Goal: Task Accomplishment & Management: Use online tool/utility

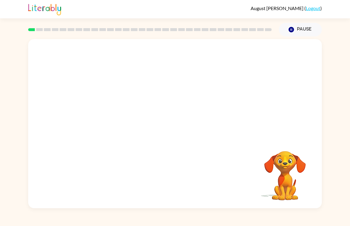
click at [287, 120] on div at bounding box center [175, 89] width 294 height 100
click at [285, 168] on video "Your browser must support playing .mp4 files to use Literably. Please try using…" at bounding box center [284, 171] width 59 height 59
click at [286, 170] on video "Your browser must support playing .mp4 files to use Literably. Please try using…" at bounding box center [284, 171] width 59 height 59
click at [279, 172] on video "Your browser must support playing .mp4 files to use Literably. Please try using…" at bounding box center [284, 171] width 59 height 59
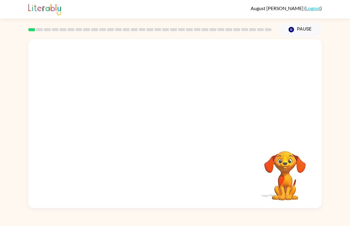
click at [289, 165] on video "Your browser must support playing .mp4 files to use Literably. Please try using…" at bounding box center [284, 171] width 59 height 59
click at [290, 27] on icon "Pause" at bounding box center [291, 29] width 7 height 7
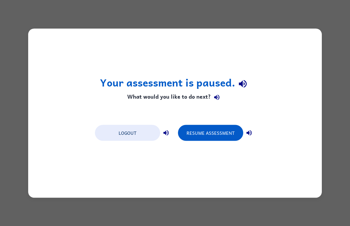
click at [217, 138] on button "Resume Assessment" at bounding box center [210, 133] width 65 height 16
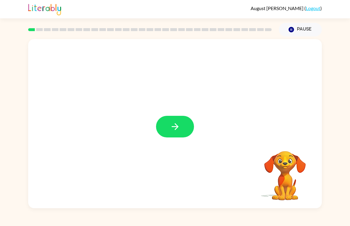
click at [176, 122] on icon "button" at bounding box center [175, 127] width 10 height 10
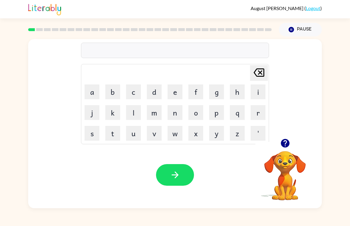
click at [215, 90] on button "g" at bounding box center [216, 92] width 15 height 15
click at [90, 91] on button "a" at bounding box center [92, 92] width 15 height 15
click at [236, 113] on button "q" at bounding box center [237, 112] width 15 height 15
click at [174, 173] on icon "button" at bounding box center [175, 175] width 10 height 10
click at [217, 111] on button "p" at bounding box center [216, 112] width 15 height 15
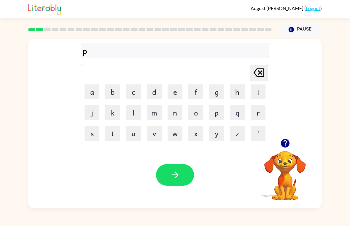
click at [198, 114] on button "o" at bounding box center [195, 112] width 15 height 15
click at [177, 173] on icon "button" at bounding box center [175, 175] width 10 height 10
click at [150, 115] on button "m" at bounding box center [154, 112] width 15 height 15
click at [90, 91] on button "a" at bounding box center [92, 92] width 15 height 15
click at [154, 93] on button "d" at bounding box center [154, 92] width 15 height 15
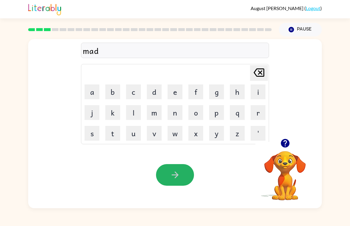
click at [182, 174] on button "button" at bounding box center [175, 175] width 38 height 22
click at [133, 88] on button "c" at bounding box center [133, 92] width 15 height 15
click at [257, 112] on button "r" at bounding box center [258, 112] width 15 height 15
click at [197, 113] on button "o" at bounding box center [195, 112] width 15 height 15
click at [217, 113] on button "p" at bounding box center [216, 112] width 15 height 15
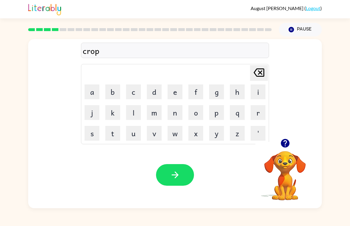
click at [173, 167] on button "button" at bounding box center [175, 175] width 38 height 22
click at [192, 90] on button "f" at bounding box center [195, 92] width 15 height 15
click at [136, 112] on button "l" at bounding box center [133, 112] width 15 height 15
click at [256, 91] on button "i" at bounding box center [258, 92] width 15 height 15
click at [113, 109] on button "k" at bounding box center [112, 112] width 15 height 15
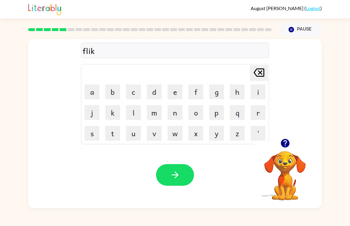
click at [175, 174] on icon "button" at bounding box center [175, 175] width 10 height 10
click at [92, 90] on button "a" at bounding box center [92, 92] width 15 height 15
click at [217, 133] on button "y" at bounding box center [216, 133] width 15 height 15
click at [156, 115] on button "m" at bounding box center [154, 112] width 15 height 15
click at [166, 174] on button "button" at bounding box center [175, 175] width 38 height 22
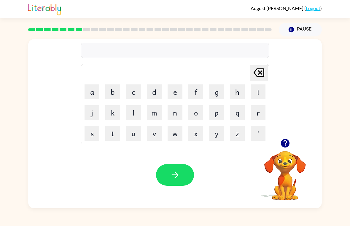
click at [86, 135] on button "s" at bounding box center [92, 133] width 15 height 15
click at [258, 91] on button "i" at bounding box center [258, 92] width 15 height 15
click at [260, 76] on icon at bounding box center [259, 73] width 11 height 8
click at [112, 112] on button "k" at bounding box center [112, 112] width 15 height 15
click at [258, 112] on button "r" at bounding box center [258, 112] width 15 height 15
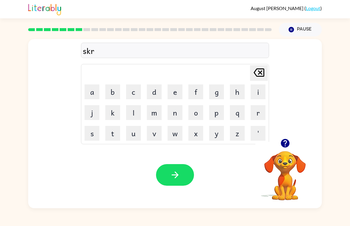
click at [262, 93] on button "i" at bounding box center [258, 92] width 15 height 15
click at [114, 94] on button "b" at bounding box center [112, 92] width 15 height 15
click at [135, 113] on button "l" at bounding box center [133, 112] width 15 height 15
click at [177, 173] on icon "button" at bounding box center [175, 175] width 10 height 10
click at [172, 133] on button "w" at bounding box center [175, 133] width 15 height 15
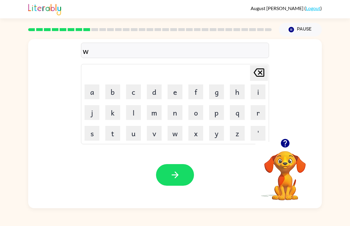
click at [257, 89] on button "i" at bounding box center [258, 92] width 15 height 15
click at [93, 130] on button "s" at bounding box center [92, 133] width 15 height 15
click at [171, 174] on icon "button" at bounding box center [175, 175] width 10 height 10
click at [130, 91] on button "c" at bounding box center [133, 92] width 15 height 15
click at [195, 111] on button "o" at bounding box center [195, 112] width 15 height 15
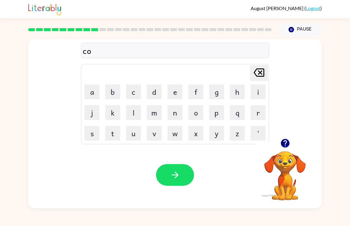
click at [199, 134] on button "x" at bounding box center [195, 133] width 15 height 15
click at [258, 71] on icon at bounding box center [259, 73] width 11 height 8
click at [218, 128] on button "y" at bounding box center [216, 133] width 15 height 15
click at [132, 112] on button "l" at bounding box center [133, 112] width 15 height 15
click at [177, 171] on icon "button" at bounding box center [175, 175] width 10 height 10
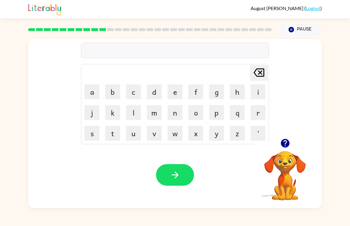
click at [116, 132] on button "t" at bounding box center [112, 133] width 15 height 15
click at [236, 90] on button "h" at bounding box center [237, 92] width 15 height 15
click at [261, 71] on icon "[PERSON_NAME] last character input" at bounding box center [259, 73] width 14 height 14
click at [89, 93] on button "a" at bounding box center [92, 92] width 15 height 15
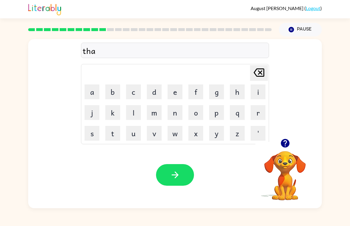
click at [218, 132] on button "y" at bounding box center [216, 133] width 15 height 15
click at [215, 90] on button "g" at bounding box center [216, 92] width 15 height 15
click at [168, 166] on button "button" at bounding box center [175, 175] width 38 height 22
click at [93, 134] on button "s" at bounding box center [92, 133] width 15 height 15
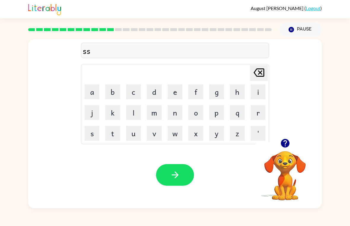
click at [155, 107] on button "m" at bounding box center [154, 112] width 15 height 15
click at [197, 108] on button "o" at bounding box center [195, 112] width 15 height 15
click at [260, 72] on icon at bounding box center [259, 73] width 11 height 8
click at [259, 72] on icon at bounding box center [259, 73] width 11 height 8
click at [260, 76] on icon at bounding box center [259, 73] width 11 height 8
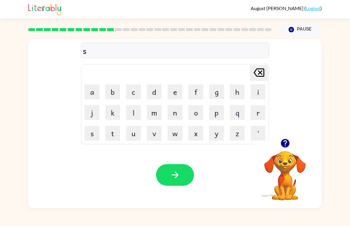
click at [155, 114] on button "m" at bounding box center [154, 112] width 15 height 15
click at [193, 111] on button "o" at bounding box center [195, 112] width 15 height 15
click at [113, 113] on button "k" at bounding box center [112, 112] width 15 height 15
click at [180, 172] on button "button" at bounding box center [175, 175] width 38 height 22
click at [156, 112] on button "m" at bounding box center [154, 112] width 15 height 15
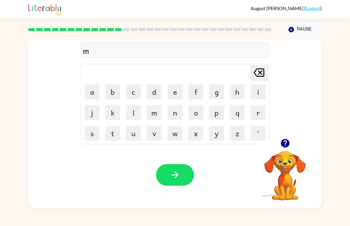
click at [93, 88] on button "a" at bounding box center [92, 92] width 15 height 15
click at [97, 133] on button "s" at bounding box center [92, 133] width 15 height 15
click at [95, 93] on button "a" at bounding box center [92, 92] width 15 height 15
click at [131, 90] on button "c" at bounding box center [133, 92] width 15 height 15
click at [175, 171] on icon "button" at bounding box center [175, 175] width 10 height 10
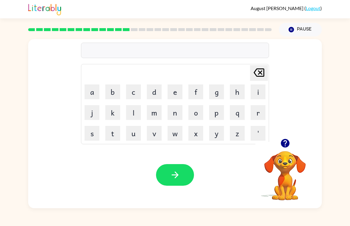
click at [238, 89] on button "h" at bounding box center [237, 92] width 15 height 15
click at [139, 109] on button "l" at bounding box center [133, 112] width 15 height 15
click at [260, 75] on icon "[PERSON_NAME] last character input" at bounding box center [259, 73] width 14 height 14
click at [193, 109] on button "o" at bounding box center [195, 112] width 15 height 15
click at [214, 113] on button "p" at bounding box center [216, 112] width 15 height 15
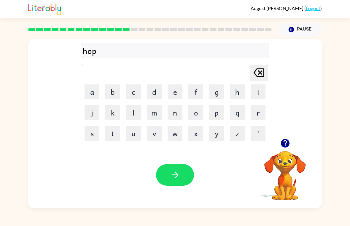
click at [133, 111] on button "l" at bounding box center [133, 112] width 15 height 15
click at [265, 89] on button "i" at bounding box center [258, 92] width 15 height 15
click at [94, 133] on button "s" at bounding box center [92, 133] width 15 height 15
click at [176, 170] on icon "button" at bounding box center [175, 175] width 10 height 10
click at [93, 130] on button "s" at bounding box center [92, 133] width 15 height 15
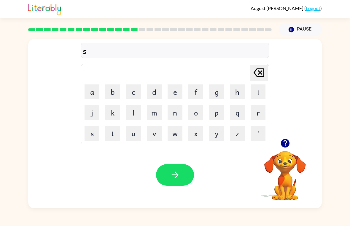
click at [117, 131] on button "t" at bounding box center [112, 133] width 15 height 15
click at [138, 128] on button "u" at bounding box center [133, 133] width 15 height 15
click at [108, 135] on button "t" at bounding box center [112, 133] width 15 height 15
click at [173, 89] on button "e" at bounding box center [175, 92] width 15 height 15
click at [177, 110] on button "n" at bounding box center [175, 112] width 15 height 15
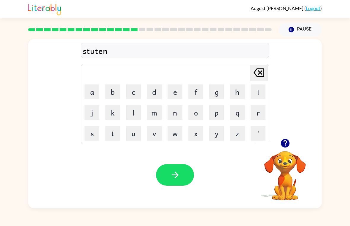
click at [119, 134] on button "t" at bounding box center [112, 133] width 15 height 15
click at [174, 171] on icon "button" at bounding box center [175, 175] width 10 height 10
click at [90, 134] on button "s" at bounding box center [92, 133] width 15 height 15
click at [195, 111] on button "o" at bounding box center [195, 112] width 15 height 15
click at [257, 111] on button "r" at bounding box center [258, 112] width 15 height 15
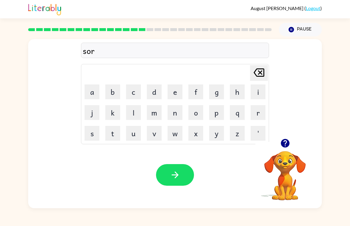
click at [180, 170] on icon "button" at bounding box center [175, 175] width 10 height 10
click at [134, 111] on button "l" at bounding box center [133, 112] width 15 height 15
click at [260, 90] on button "i" at bounding box center [258, 92] width 15 height 15
click at [117, 130] on button "t" at bounding box center [112, 133] width 15 height 15
click at [173, 177] on icon "button" at bounding box center [175, 175] width 10 height 10
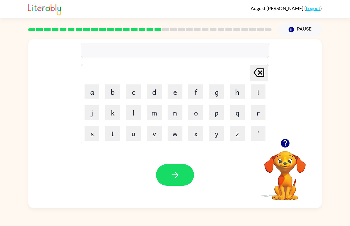
click at [86, 137] on button "s" at bounding box center [92, 133] width 15 height 15
click at [259, 91] on button "i" at bounding box center [258, 92] width 15 height 15
click at [198, 91] on button "f" at bounding box center [195, 92] width 15 height 15
click at [260, 90] on button "i" at bounding box center [258, 92] width 15 height 15
click at [112, 135] on button "t" at bounding box center [112, 133] width 15 height 15
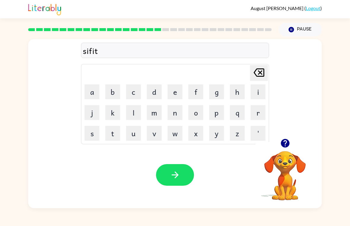
click at [169, 171] on button "button" at bounding box center [175, 175] width 38 height 22
click at [93, 132] on button "s" at bounding box center [92, 133] width 15 height 15
click at [258, 114] on button "r" at bounding box center [258, 112] width 15 height 15
click at [111, 133] on button "t" at bounding box center [112, 133] width 15 height 15
click at [185, 169] on button "button" at bounding box center [175, 175] width 38 height 22
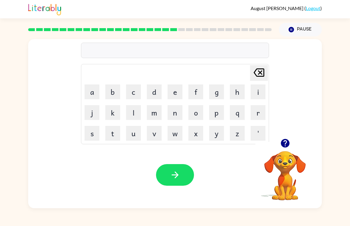
click at [88, 114] on button "j" at bounding box center [92, 112] width 15 height 15
click at [197, 113] on button "o" at bounding box center [195, 112] width 15 height 15
click at [155, 93] on button "d" at bounding box center [154, 92] width 15 height 15
click at [259, 71] on icon "[PERSON_NAME] last character input" at bounding box center [259, 73] width 14 height 14
click at [112, 87] on button "b" at bounding box center [112, 92] width 15 height 15
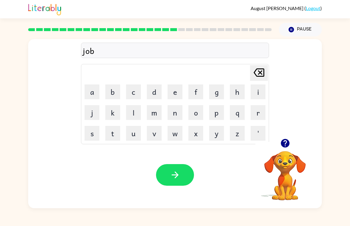
click at [173, 175] on icon "button" at bounding box center [175, 175] width 10 height 10
click at [109, 89] on button "b" at bounding box center [112, 92] width 15 height 15
click at [197, 112] on button "o" at bounding box center [195, 112] width 15 height 15
click at [194, 128] on button "x" at bounding box center [195, 133] width 15 height 15
click at [95, 133] on button "s" at bounding box center [92, 133] width 15 height 15
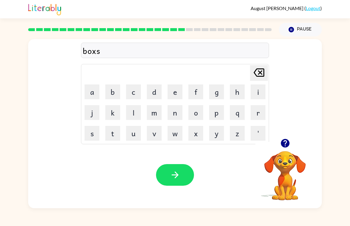
click at [255, 89] on button "i" at bounding box center [258, 92] width 15 height 15
click at [88, 127] on button "s" at bounding box center [92, 133] width 15 height 15
click at [171, 169] on button "button" at bounding box center [175, 175] width 38 height 22
click at [154, 94] on button "d" at bounding box center [154, 92] width 15 height 15
click at [253, 90] on button "i" at bounding box center [258, 92] width 15 height 15
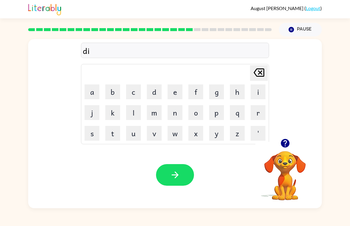
click at [154, 134] on button "v" at bounding box center [154, 133] width 15 height 15
click at [174, 167] on button "button" at bounding box center [175, 175] width 38 height 22
click at [174, 171] on icon "button" at bounding box center [175, 175] width 10 height 10
click at [257, 112] on button "r" at bounding box center [258, 112] width 15 height 15
click at [193, 113] on button "o" at bounding box center [195, 112] width 15 height 15
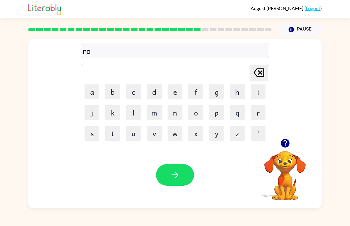
click at [155, 93] on button "d" at bounding box center [154, 92] width 15 height 15
click at [177, 134] on button "w" at bounding box center [175, 133] width 15 height 15
click at [90, 91] on button "a" at bounding box center [92, 92] width 15 height 15
click at [213, 138] on button "y" at bounding box center [216, 133] width 15 height 15
click at [180, 173] on icon "button" at bounding box center [175, 175] width 10 height 10
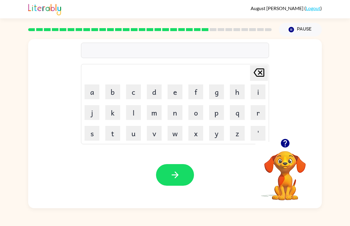
click at [93, 134] on button "s" at bounding box center [92, 133] width 15 height 15
click at [148, 137] on button "v" at bounding box center [154, 133] width 15 height 15
click at [258, 113] on button "r" at bounding box center [258, 112] width 15 height 15
click at [173, 178] on icon "button" at bounding box center [175, 175] width 10 height 10
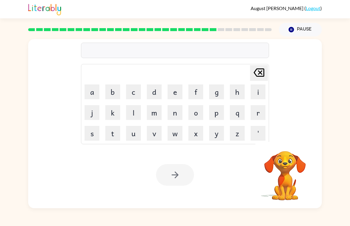
click at [93, 137] on button "s" at bounding box center [92, 133] width 15 height 15
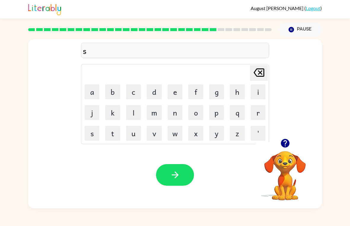
click at [90, 87] on button "a" at bounding box center [92, 92] width 15 height 15
click at [111, 109] on button "k" at bounding box center [112, 112] width 15 height 15
click at [175, 174] on icon "button" at bounding box center [175, 175] width 10 height 10
click at [92, 133] on button "s" at bounding box center [92, 133] width 15 height 15
click at [258, 85] on button "i" at bounding box center [258, 92] width 15 height 15
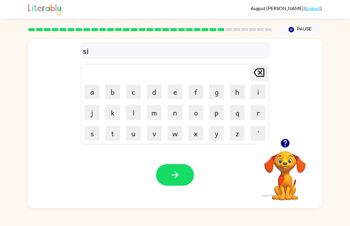
click at [113, 133] on button "t" at bounding box center [112, 133] width 15 height 15
click at [134, 114] on button "l" at bounding box center [133, 112] width 15 height 15
click at [258, 91] on button "i" at bounding box center [258, 92] width 15 height 15
click at [116, 134] on button "t" at bounding box center [112, 133] width 15 height 15
click at [181, 168] on button "button" at bounding box center [175, 175] width 38 height 22
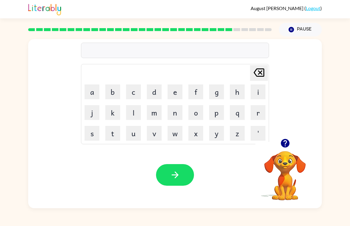
click at [256, 113] on button "r" at bounding box center [258, 112] width 15 height 15
click at [93, 86] on button "a" at bounding box center [92, 92] width 15 height 15
click at [115, 115] on button "k" at bounding box center [112, 112] width 15 height 15
click at [174, 176] on icon "button" at bounding box center [174, 175] width 7 height 7
click at [112, 91] on button "b" at bounding box center [112, 92] width 15 height 15
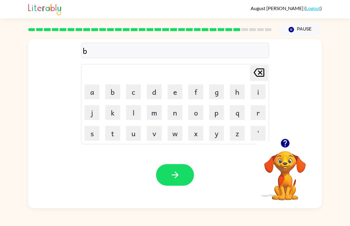
click at [173, 91] on button "e" at bounding box center [175, 92] width 15 height 15
click at [154, 93] on button "d" at bounding box center [154, 92] width 15 height 15
click at [177, 178] on icon "button" at bounding box center [175, 175] width 10 height 10
click at [115, 134] on button "t" at bounding box center [112, 133] width 15 height 15
click at [239, 92] on button "h" at bounding box center [237, 92] width 15 height 15
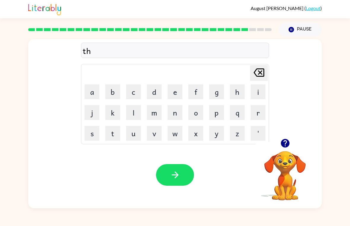
click at [96, 89] on button "a" at bounding box center [92, 92] width 15 height 15
click at [113, 113] on button "k" at bounding box center [112, 112] width 15 height 15
click at [114, 136] on button "t" at bounding box center [112, 133] width 15 height 15
click at [183, 177] on button "button" at bounding box center [175, 175] width 38 height 22
click at [98, 137] on button "s" at bounding box center [92, 133] width 15 height 15
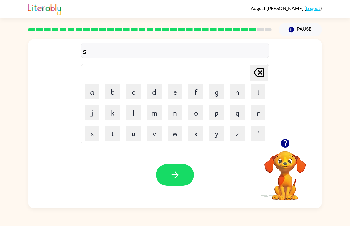
click at [257, 93] on button "i" at bounding box center [258, 92] width 15 height 15
click at [139, 110] on button "l" at bounding box center [133, 112] width 15 height 15
click at [113, 115] on button "k" at bounding box center [112, 112] width 15 height 15
click at [177, 177] on icon "button" at bounding box center [175, 175] width 10 height 10
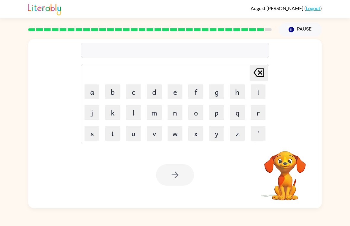
click at [259, 111] on button "r" at bounding box center [258, 112] width 15 height 15
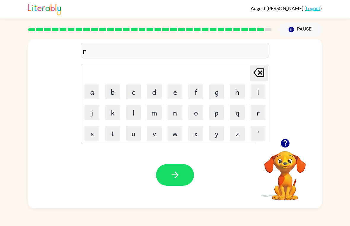
click at [191, 111] on button "o" at bounding box center [195, 112] width 15 height 15
click at [133, 114] on button "l" at bounding box center [133, 112] width 15 height 15
click at [178, 176] on icon "button" at bounding box center [174, 175] width 7 height 7
